Goal: Task Accomplishment & Management: Manage account settings

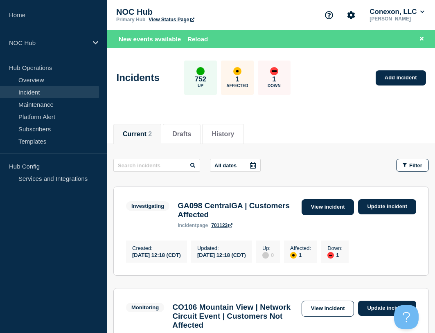
click at [317, 210] on link "View incident" at bounding box center [328, 207] width 53 height 16
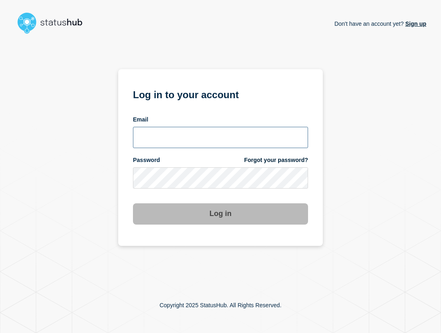
type input "ben.velasco@conexon.us"
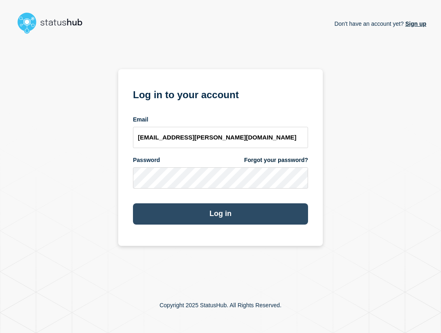
click at [282, 218] on button "Log in" at bounding box center [220, 213] width 175 height 21
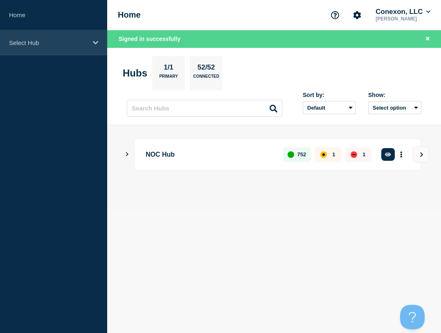
click at [34, 41] on p "Select Hub" at bounding box center [48, 42] width 79 height 7
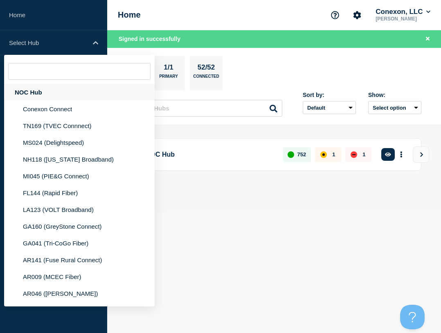
click at [35, 88] on div "NOC Hub" at bounding box center [79, 92] width 151 height 17
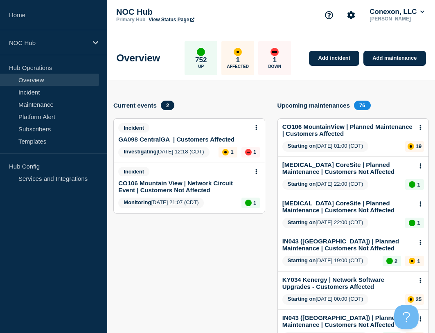
click at [179, 138] on link "GA098 CentralGA | Customers Affected" at bounding box center [176, 139] width 116 height 7
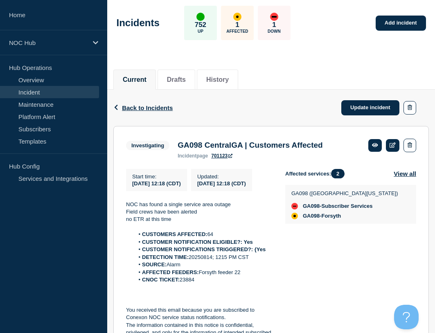
scroll to position [41, 0]
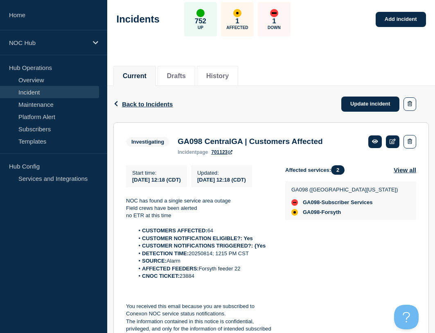
drag, startPoint x: 226, startPoint y: 286, endPoint x: 140, endPoint y: 237, distance: 99.0
click at [140, 237] on div "NOC has found a single service area outage Field crews have been alerted no ETR…" at bounding box center [199, 276] width 146 height 159
copy div "CUSTOMERS AFFECTED: 64 CUSTOMER NOTIFICATION ELIGIBLE?: Yes CUSTOMER NOTIFICATI…"
click at [352, 111] on link "Update incident" at bounding box center [370, 104] width 58 height 15
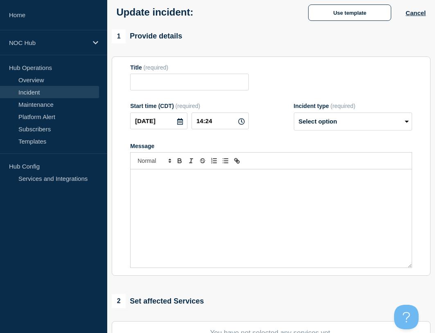
type input "GA098 CentralGA | Customers Affected"
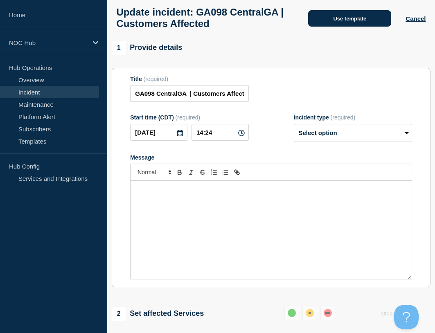
click at [338, 15] on button "Use template" at bounding box center [349, 18] width 83 height 16
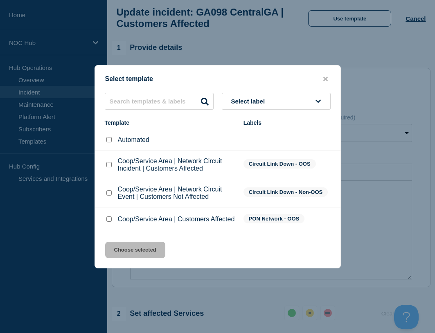
click at [111, 221] on input "Coop/Service Area | Customers Affected checkbox" at bounding box center [108, 219] width 5 height 5
checkbox input "true"
click at [124, 249] on button "Choose selected" at bounding box center [135, 250] width 60 height 16
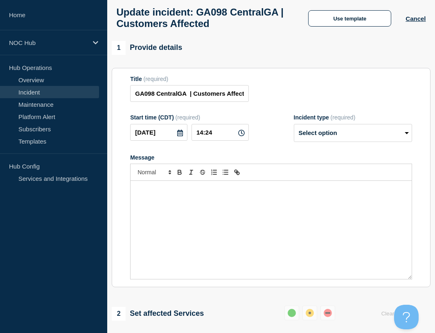
select select "investigating"
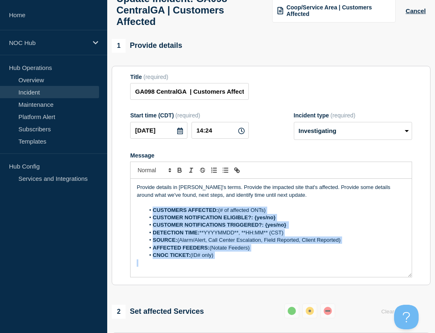
drag, startPoint x: 237, startPoint y: 270, endPoint x: 149, endPoint y: 216, distance: 102.9
click at [149, 216] on div "Provide details in [PERSON_NAME]'s terms. Provide the impacted site that's affe…" at bounding box center [271, 228] width 281 height 98
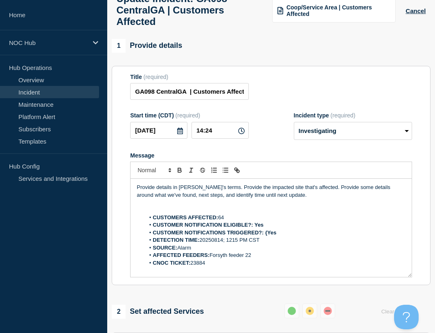
click at [159, 214] on p "Message" at bounding box center [271, 210] width 269 height 7
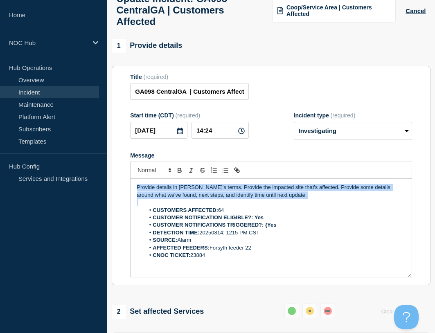
drag, startPoint x: 282, startPoint y: 207, endPoint x: 98, endPoint y: 190, distance: 184.2
click at [98, 190] on div "Home NOC Hub Hub Operations Overview Incident Maintenance Platform Alert Subscr…" at bounding box center [217, 301] width 435 height 710
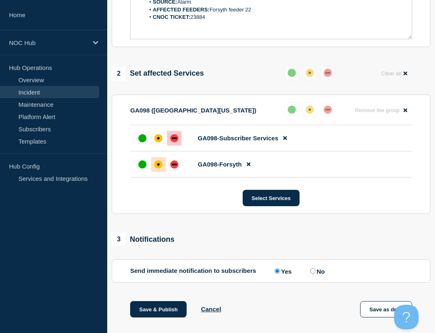
scroll to position [300, 0]
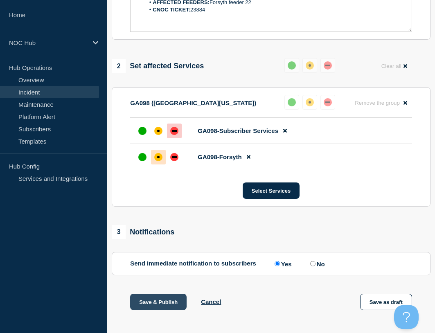
click at [160, 308] on button "Save & Publish" at bounding box center [158, 302] width 56 height 16
